Goal: Find specific page/section: Find specific page/section

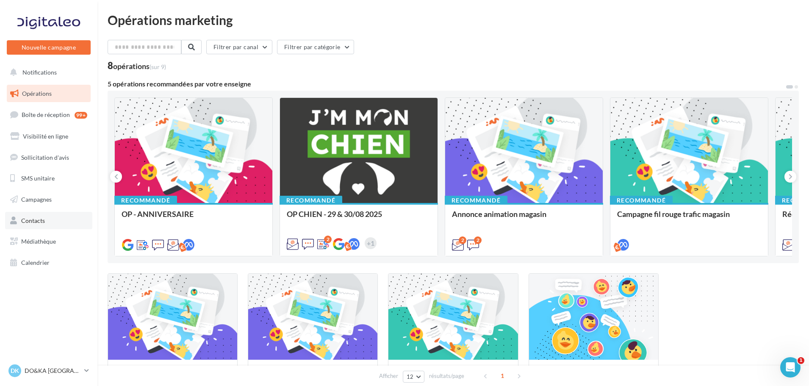
click at [46, 221] on link "Contacts" at bounding box center [48, 221] width 87 height 18
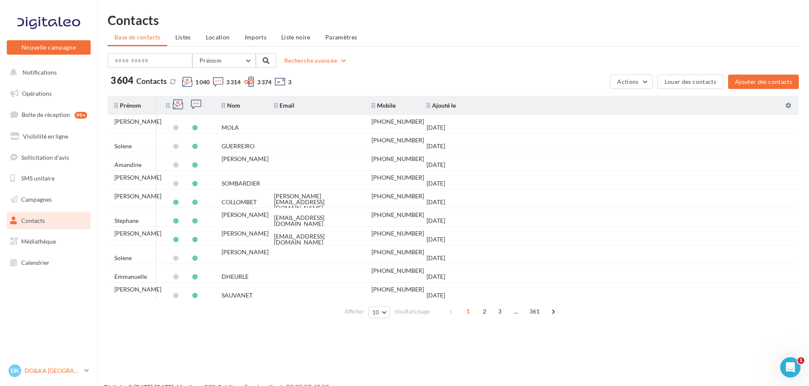
click at [62, 368] on p "DO&KA [GEOGRAPHIC_DATA]" at bounding box center [53, 370] width 56 height 8
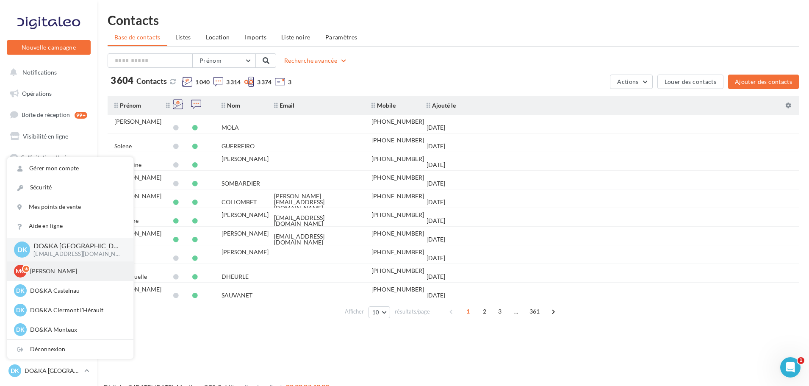
click at [60, 271] on p "[PERSON_NAME]" at bounding box center [76, 271] width 93 height 8
